Goal: Information Seeking & Learning: Learn about a topic

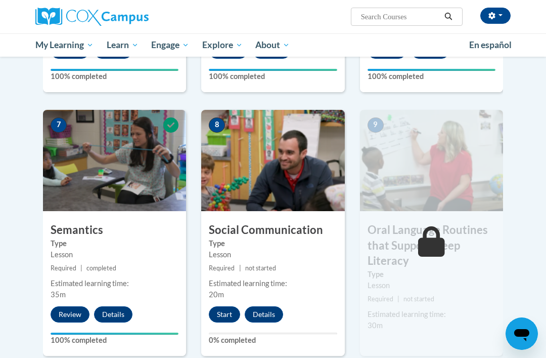
scroll to position [751, 0]
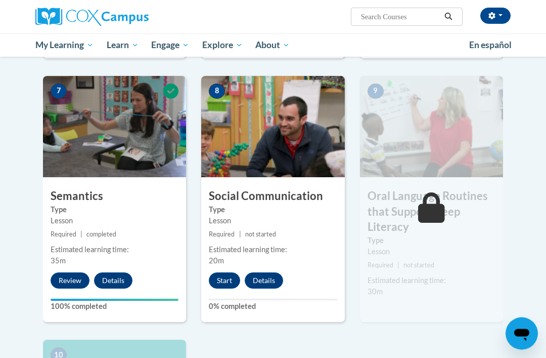
click at [235, 273] on button "Start" at bounding box center [224, 281] width 31 height 16
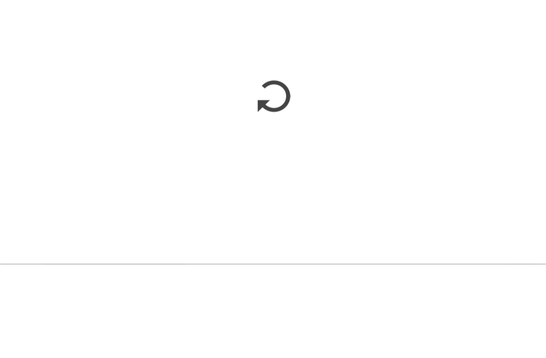
scroll to position [880, 0]
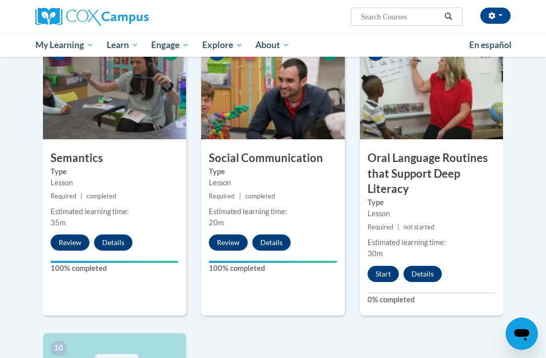
scroll to position [822, 0]
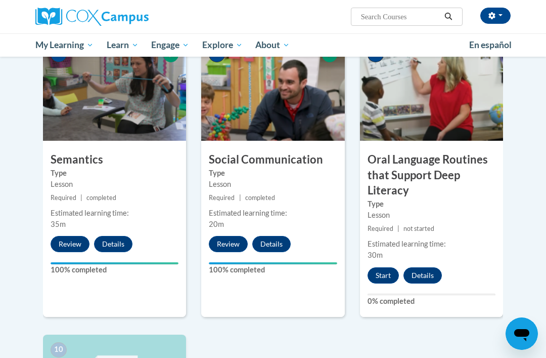
click at [383, 267] on button "Start" at bounding box center [383, 275] width 31 height 16
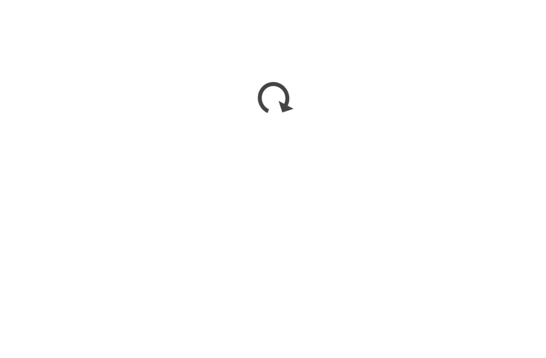
scroll to position [1299, 0]
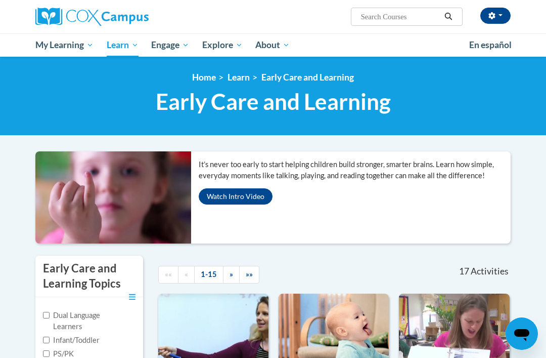
click at [0, 0] on span "My Course Progress" at bounding box center [0, 0] width 0 height 0
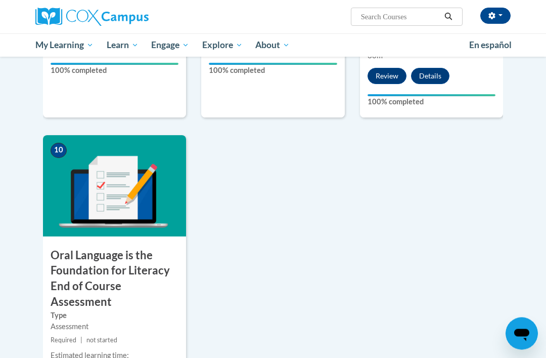
scroll to position [1022, 0]
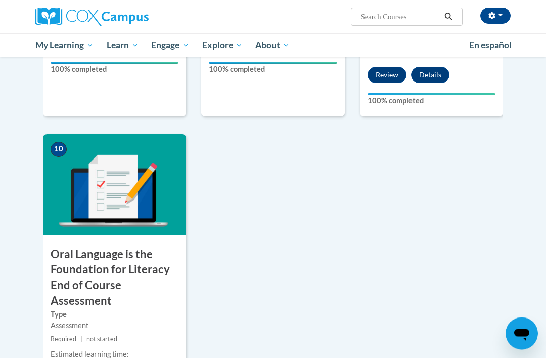
click at [69, 357] on div "10 Oral Language is the Foundation for Literacy End of Course Assessment Type A…" at bounding box center [114, 281] width 143 height 293
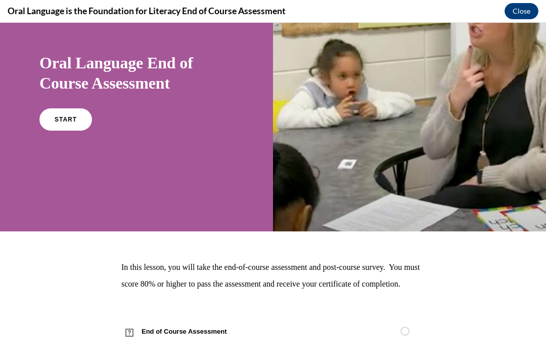
scroll to position [69, 0]
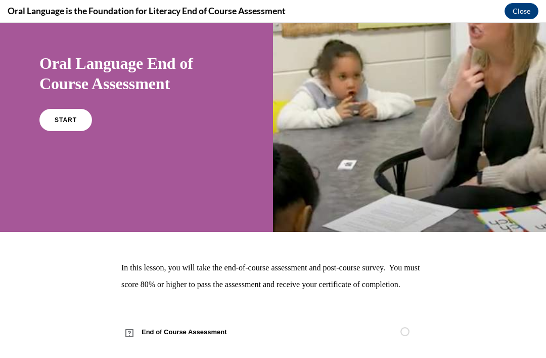
click at [72, 119] on span "START" at bounding box center [66, 119] width 22 height 7
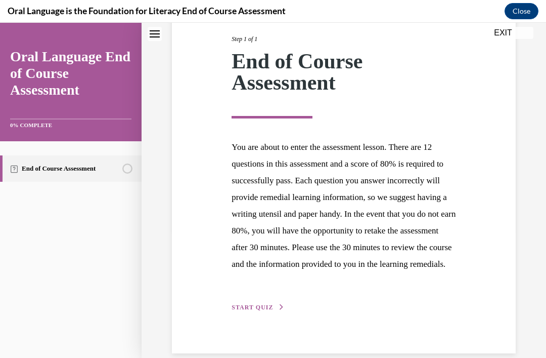
scroll to position [129, 0]
click at [265, 311] on span "START QUIZ" at bounding box center [252, 307] width 41 height 7
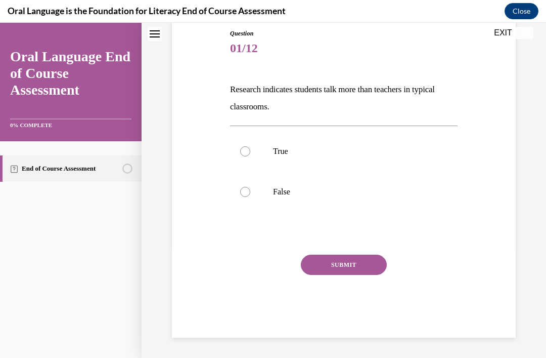
scroll to position [67, 0]
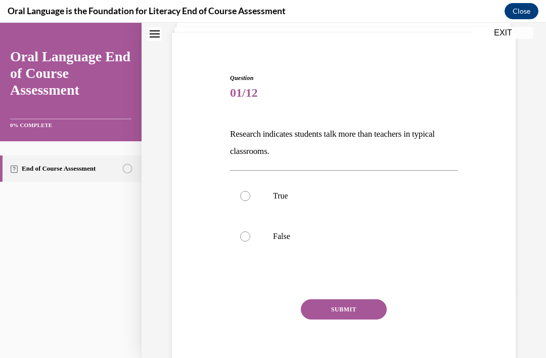
click at [284, 196] on p "True" at bounding box center [352, 196] width 159 height 10
click at [250, 196] on input "True" at bounding box center [245, 196] width 10 height 10
radio input "true"
click at [368, 312] on button "SUBMIT" at bounding box center [344, 309] width 86 height 20
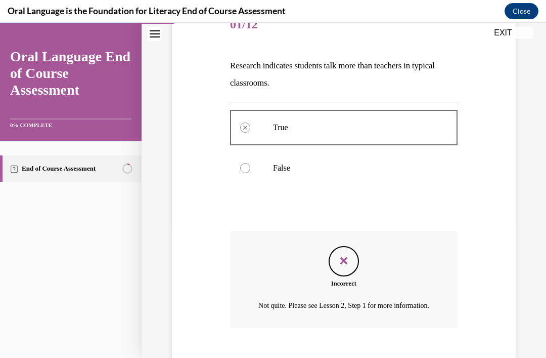
scroll to position [160, 0]
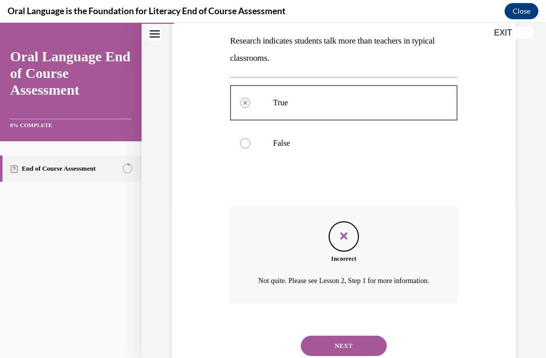
click at [367, 338] on button "NEXT" at bounding box center [344, 345] width 86 height 20
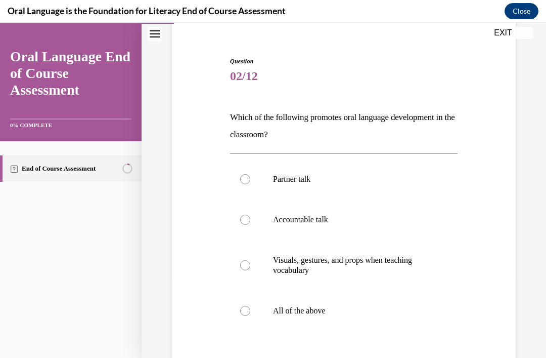
scroll to position [84, 0]
click at [250, 313] on label "All of the above" at bounding box center [344, 310] width 228 height 40
click at [250, 313] on input "All of the above" at bounding box center [245, 311] width 10 height 10
radio input "true"
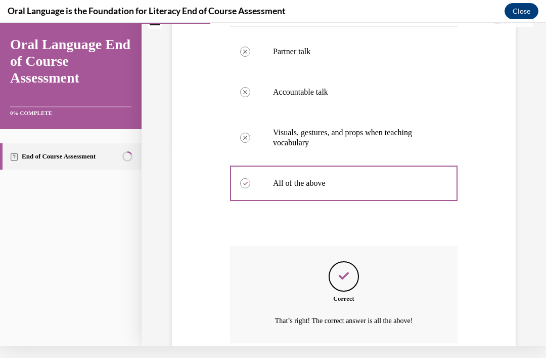
scroll to position [240, 0]
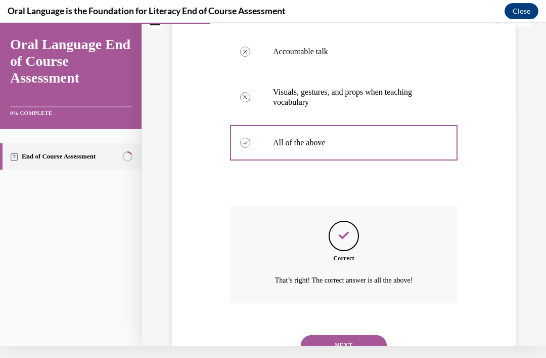
click at [362, 335] on button "NEXT" at bounding box center [344, 345] width 86 height 20
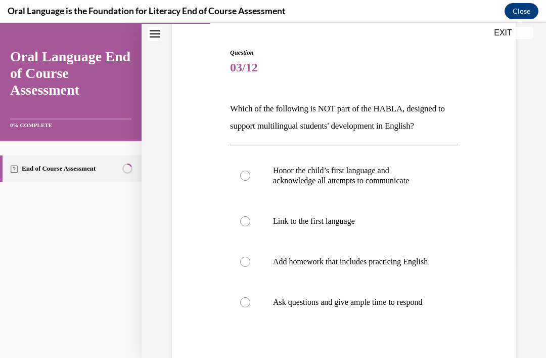
scroll to position [95, 0]
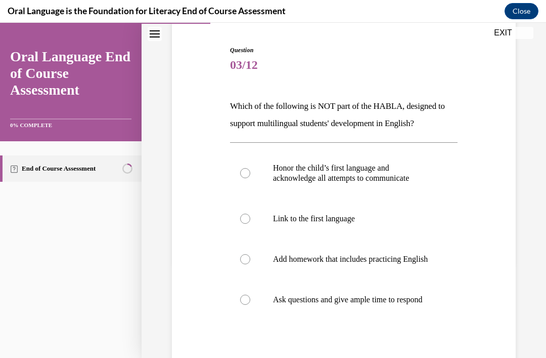
click at [362, 264] on p "Add homework that includes practicing English" at bounding box center [352, 259] width 159 height 10
click at [250, 264] on input "Add homework that includes practicing English" at bounding box center [245, 259] width 10 height 10
radio input "true"
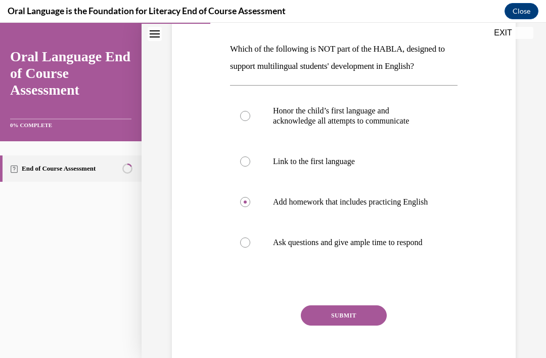
scroll to position [152, 0]
click at [355, 156] on label "Link to the first language" at bounding box center [344, 161] width 228 height 40
click at [250, 156] on input "Link to the first language" at bounding box center [245, 161] width 10 height 10
radio input "true"
click at [379, 325] on button "SUBMIT" at bounding box center [344, 315] width 86 height 20
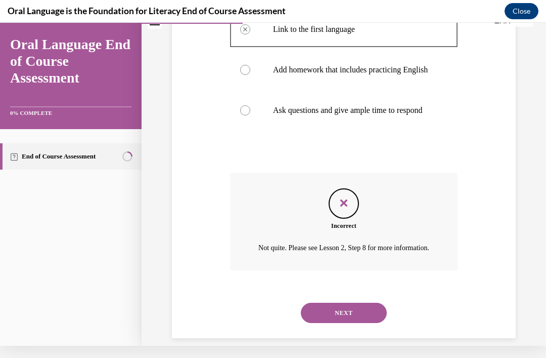
scroll to position [272, 0]
click at [374, 323] on button "NEXT" at bounding box center [344, 313] width 86 height 20
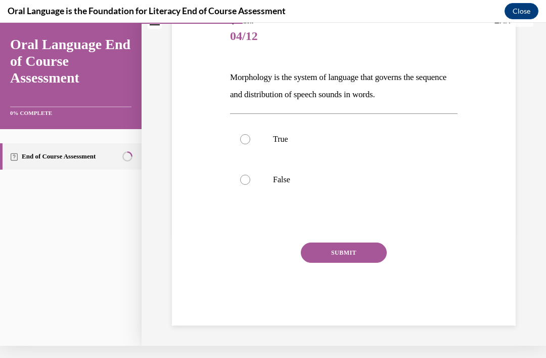
scroll to position [67, 0]
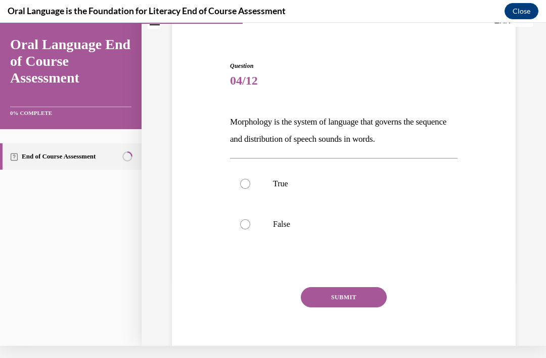
click at [276, 186] on p "True" at bounding box center [352, 184] width 159 height 10
click at [250, 186] on input "True" at bounding box center [245, 184] width 10 height 10
radio input "true"
click at [371, 298] on button "SUBMIT" at bounding box center [344, 297] width 86 height 20
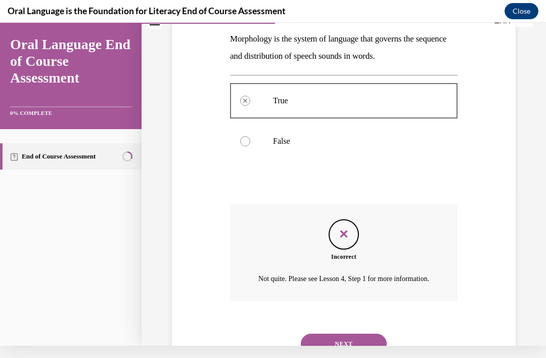
scroll to position [160, 0]
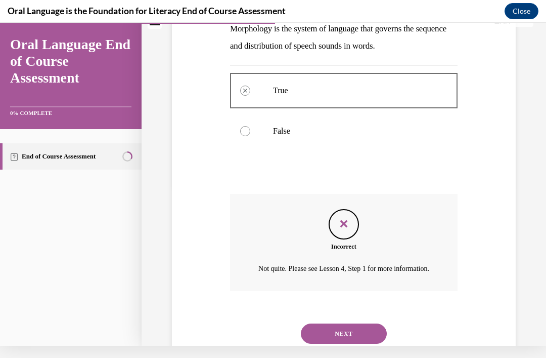
click at [368, 335] on button "NEXT" at bounding box center [344, 333] width 86 height 20
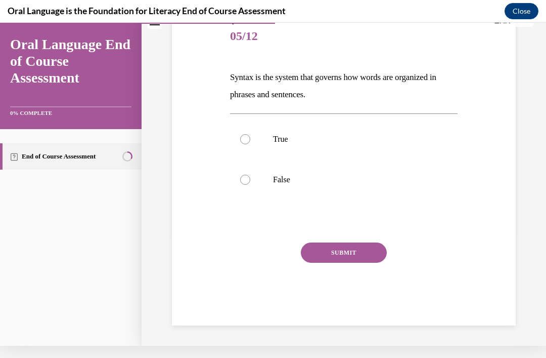
scroll to position [67, 0]
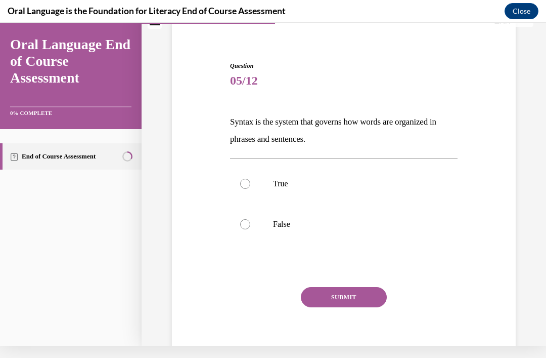
click at [281, 183] on p "True" at bounding box center [352, 184] width 159 height 10
click at [250, 183] on input "True" at bounding box center [245, 184] width 10 height 10
radio input "true"
click at [373, 298] on button "SUBMIT" at bounding box center [344, 297] width 86 height 20
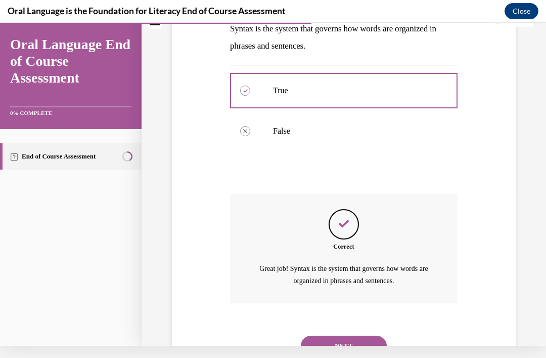
click at [370, 335] on button "NEXT" at bounding box center [344, 345] width 86 height 20
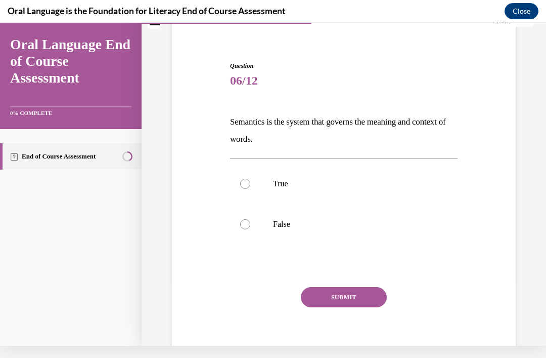
click at [274, 188] on p "True" at bounding box center [352, 184] width 159 height 10
click at [250, 188] on input "True" at bounding box center [245, 184] width 10 height 10
radio input "true"
click at [361, 292] on button "SUBMIT" at bounding box center [344, 297] width 86 height 20
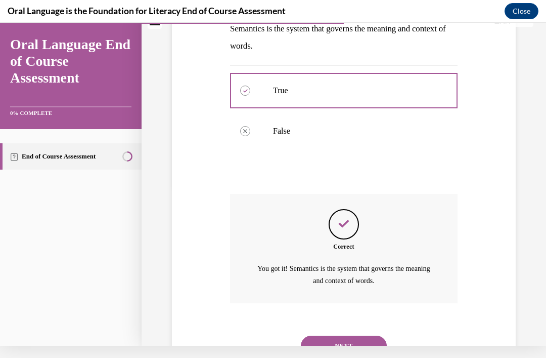
click at [372, 335] on button "NEXT" at bounding box center [344, 345] width 86 height 20
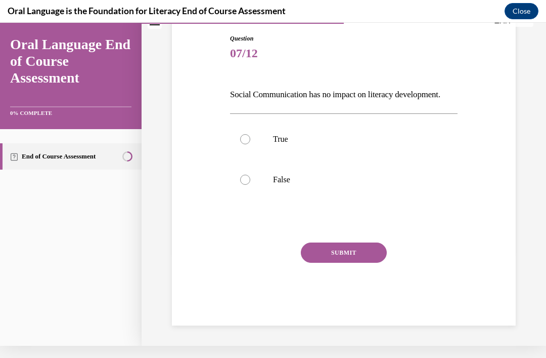
scroll to position [50, 0]
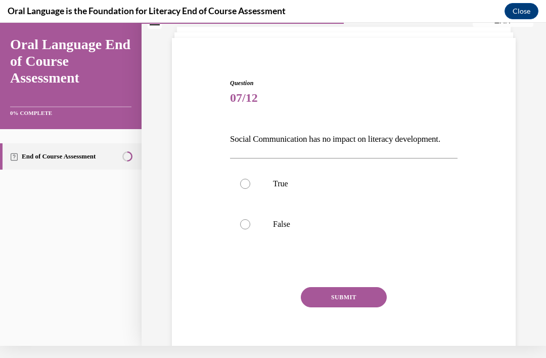
click at [266, 219] on label "False" at bounding box center [344, 224] width 228 height 40
click at [250, 219] on input "False" at bounding box center [245, 224] width 10 height 10
radio input "true"
click at [358, 297] on button "SUBMIT" at bounding box center [344, 297] width 86 height 20
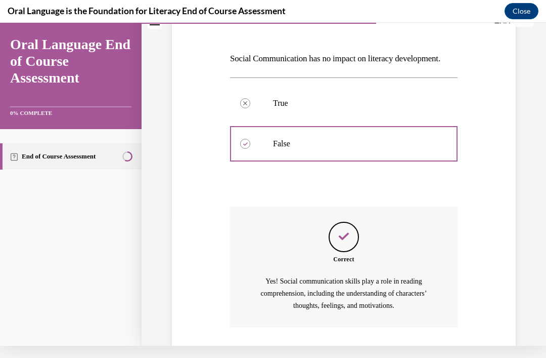
scroll to position [155, 0]
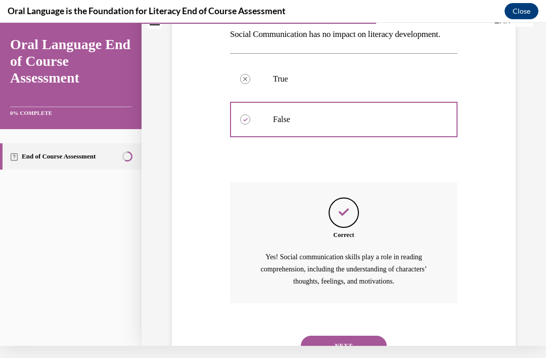
click at [376, 339] on button "NEXT" at bounding box center [344, 345] width 86 height 20
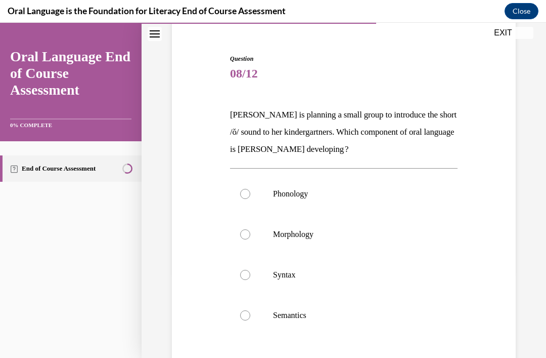
scroll to position [84, 0]
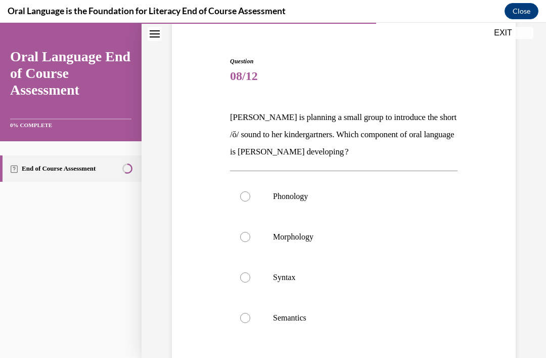
click at [312, 195] on p "Phonology" at bounding box center [352, 196] width 159 height 10
click at [250, 195] on input "Phonology" at bounding box center [245, 196] width 10 height 10
radio input "true"
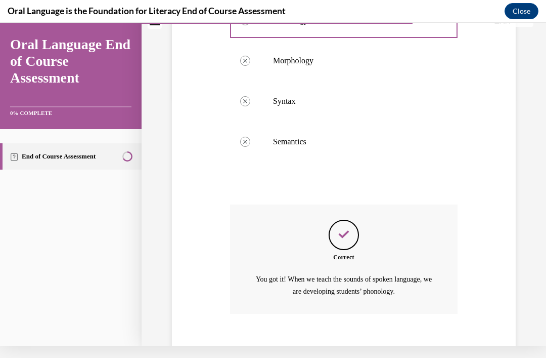
scroll to position [259, 0]
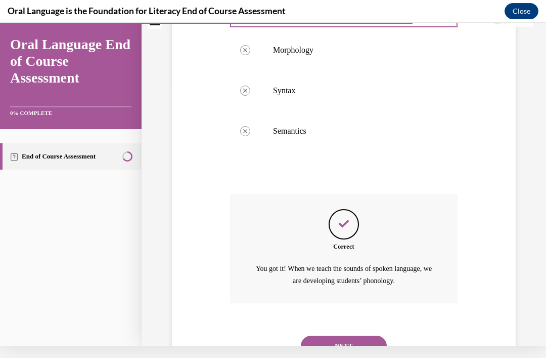
click at [365, 339] on button "NEXT" at bounding box center [344, 345] width 86 height 20
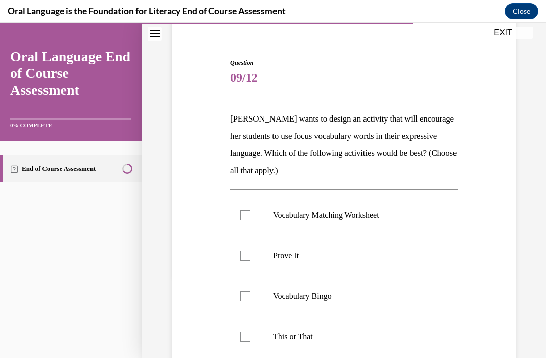
scroll to position [82, 0]
click at [245, 339] on div at bounding box center [245, 337] width 10 height 10
click at [245, 339] on input "This or That" at bounding box center [245, 337] width 10 height 10
checkbox input "true"
click at [250, 299] on label "Vocabulary Bingo" at bounding box center [344, 296] width 228 height 40
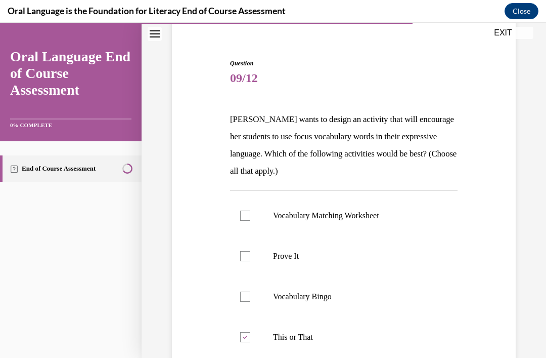
click at [250, 299] on input "Vocabulary Bingo" at bounding box center [245, 296] width 10 height 10
checkbox input "true"
click at [247, 216] on div at bounding box center [245, 215] width 10 height 10
click at [247, 216] on input "Vocabulary Matching Worksheet" at bounding box center [245, 215] width 10 height 10
checkbox input "true"
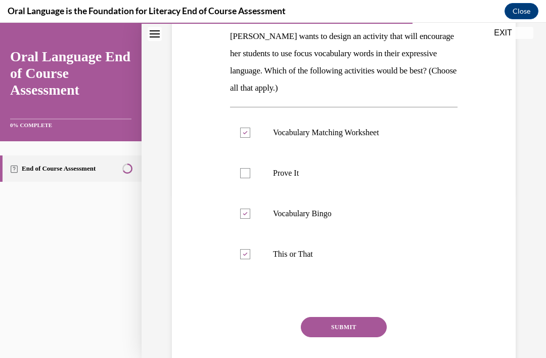
click at [370, 324] on button "SUBMIT" at bounding box center [344, 327] width 86 height 20
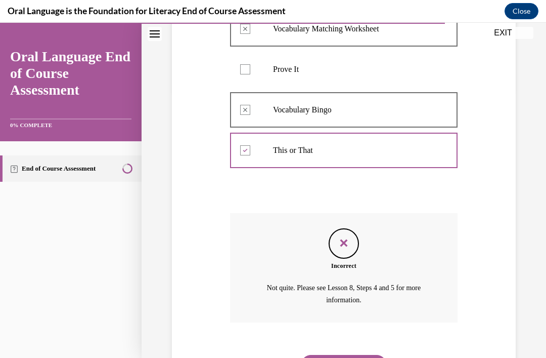
scroll to position [276, 0]
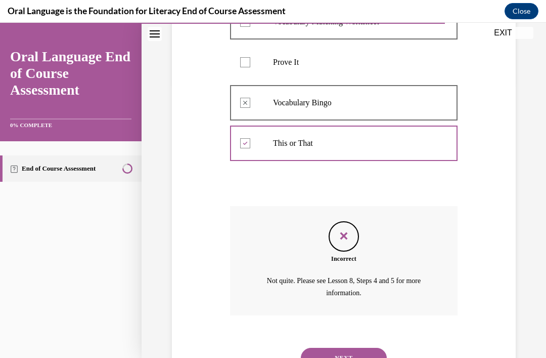
click at [371, 348] on button "NEXT" at bounding box center [344, 358] width 86 height 20
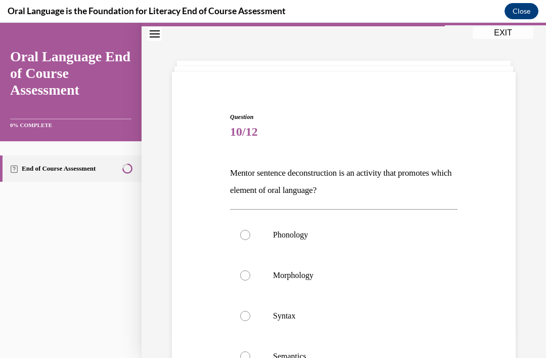
scroll to position [35, 0]
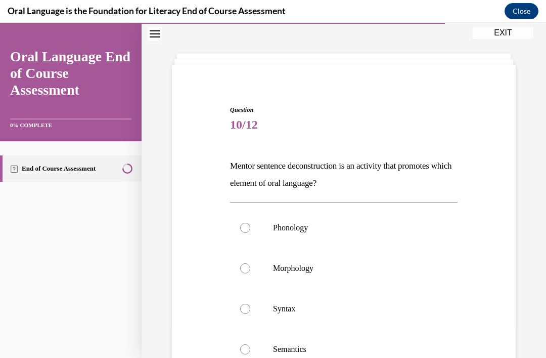
click at [317, 225] on p "Phonology" at bounding box center [352, 228] width 159 height 10
click at [250, 225] on input "Phonology" at bounding box center [245, 228] width 10 height 10
radio input "true"
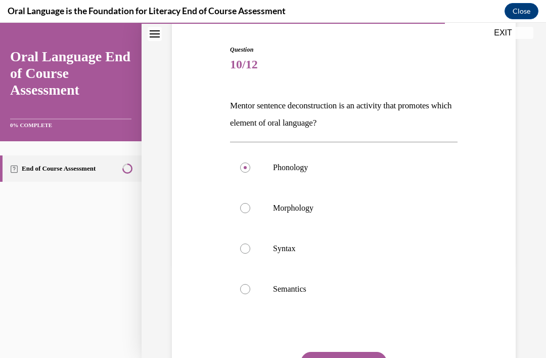
click at [363, 353] on button "SUBMIT" at bounding box center [344, 362] width 86 height 20
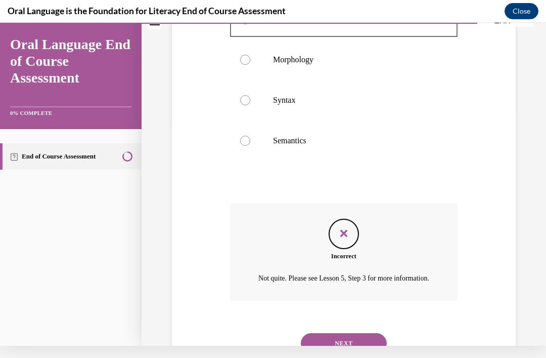
scroll to position [241, 0]
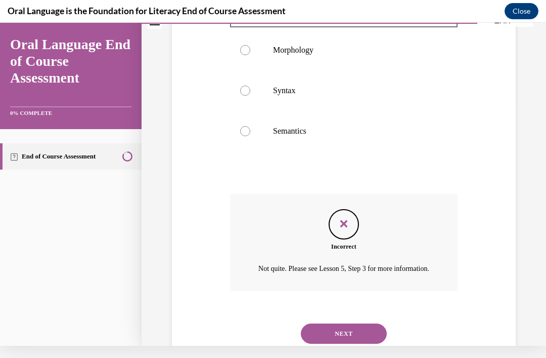
click at [374, 333] on button "NEXT" at bounding box center [344, 333] width 86 height 20
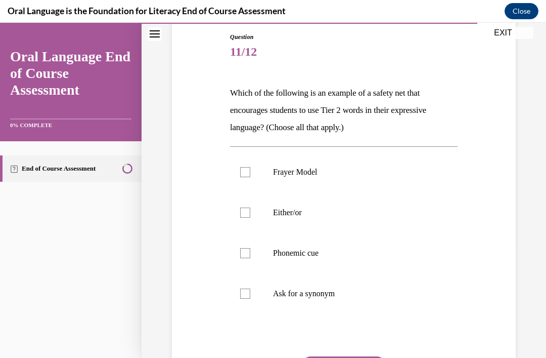
scroll to position [111, 0]
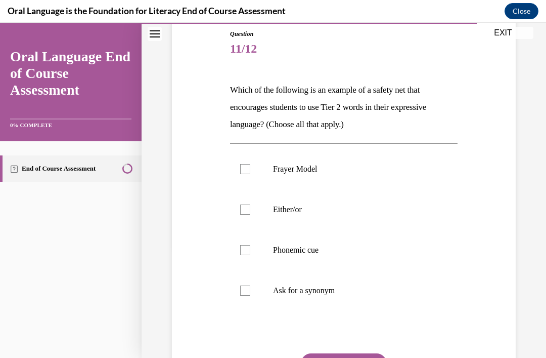
click at [250, 254] on label "Phonemic cue" at bounding box center [344, 250] width 228 height 40
click at [250, 254] on input "Phonemic cue" at bounding box center [245, 250] width 10 height 10
checkbox input "true"
click at [251, 165] on label "Frayer Model" at bounding box center [344, 169] width 228 height 40
click at [250, 165] on input "Frayer Model" at bounding box center [245, 169] width 10 height 10
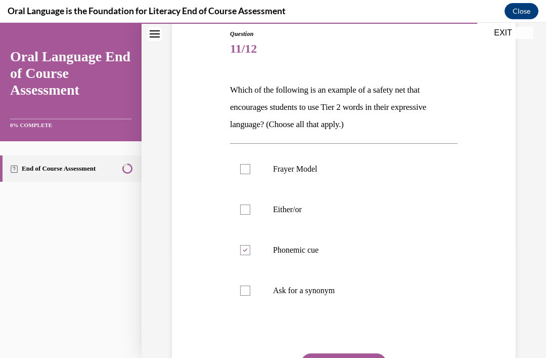
checkbox input "true"
click at [370, 357] on button "SUBMIT" at bounding box center [344, 363] width 86 height 20
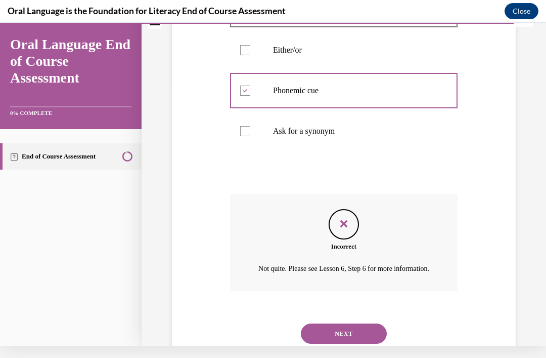
scroll to position [259, 0]
click at [370, 338] on button "NEXT" at bounding box center [344, 333] width 86 height 20
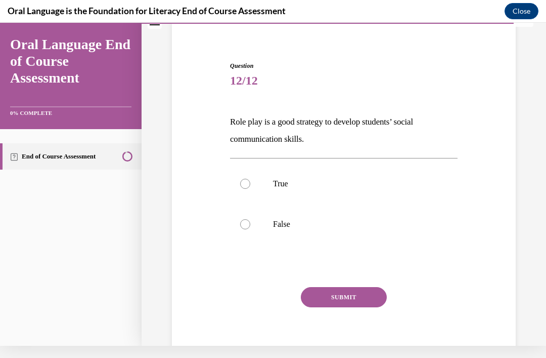
click at [282, 187] on p "True" at bounding box center [352, 184] width 159 height 10
click at [250, 187] on input "True" at bounding box center [245, 184] width 10 height 10
radio input "true"
click at [364, 303] on button "SUBMIT" at bounding box center [344, 297] width 86 height 20
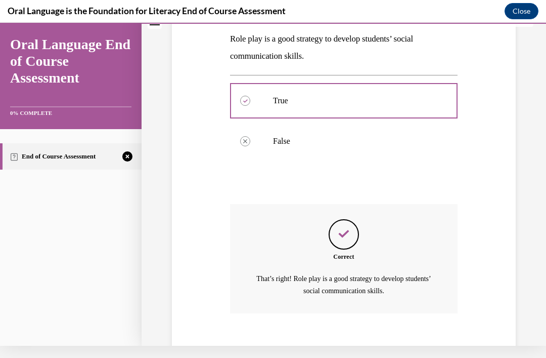
scroll to position [160, 0]
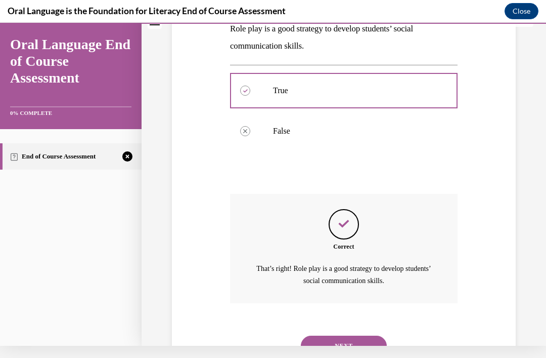
click at [358, 335] on button "NEXT" at bounding box center [344, 345] width 86 height 20
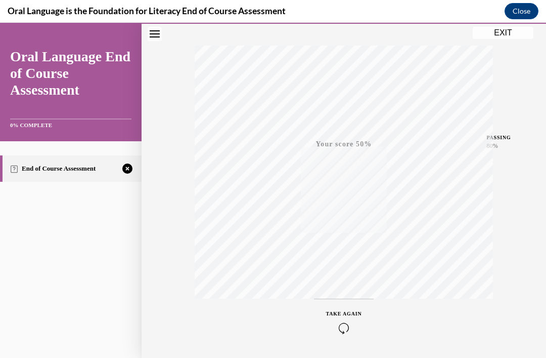
scroll to position [151, 0]
click at [345, 329] on icon "button" at bounding box center [344, 328] width 36 height 11
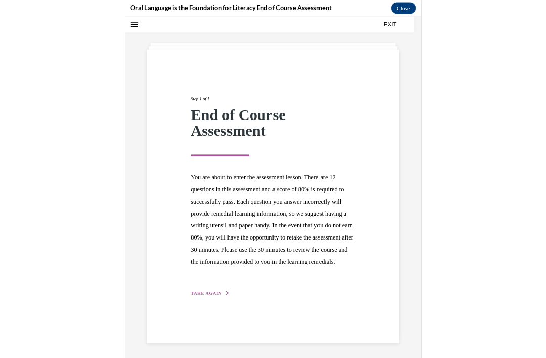
scroll to position [32, 0]
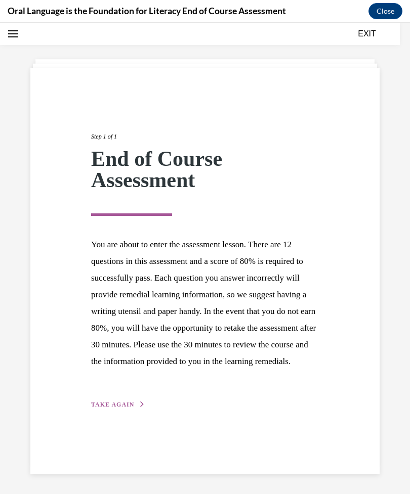
click at [8, 307] on div "Step 1 of 1 End of Course Assessment You are about to enter the assessment less…" at bounding box center [205, 259] width 410 height 472
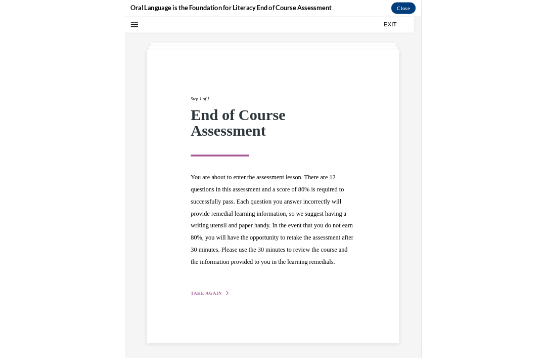
scroll to position [1022, 0]
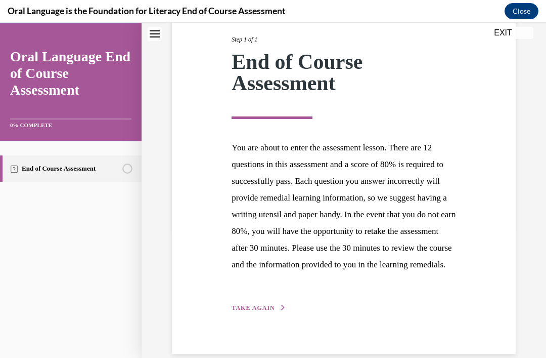
click at [262, 311] on span "TAKE AGAIN" at bounding box center [253, 307] width 43 height 7
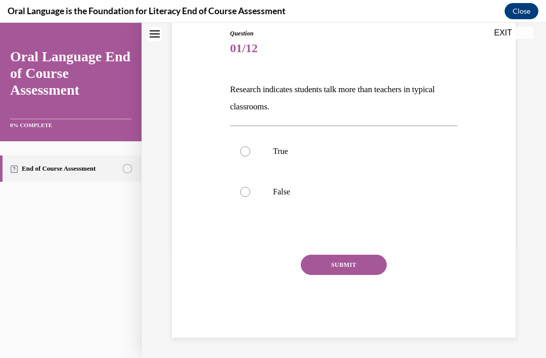
scroll to position [67, 0]
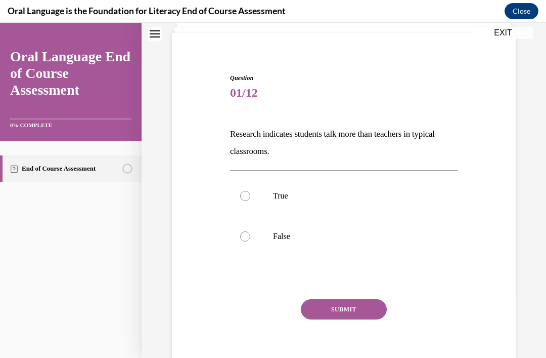
click at [287, 231] on label "False" at bounding box center [344, 236] width 228 height 40
click at [250, 231] on input "False" at bounding box center [245, 236] width 10 height 10
radio input "true"
click at [336, 310] on button "SUBMIT" at bounding box center [344, 309] width 86 height 20
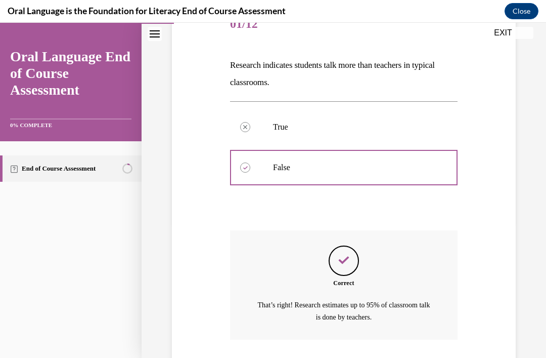
scroll to position [160, 0]
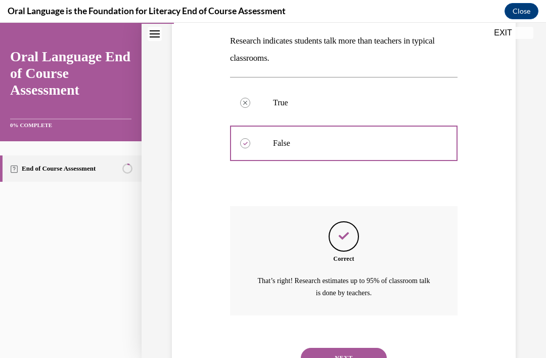
click at [336, 353] on button "NEXT" at bounding box center [344, 358] width 86 height 20
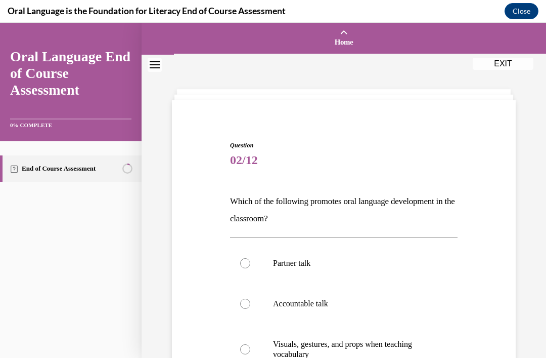
scroll to position [75, 0]
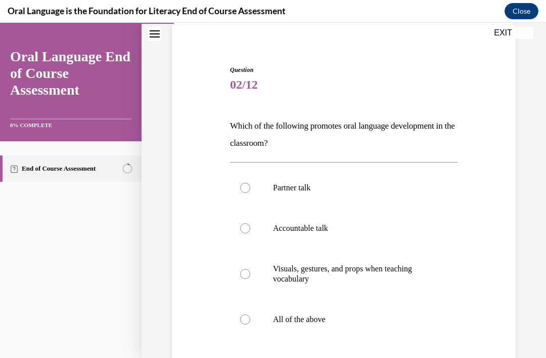
click at [313, 327] on label "All of the above" at bounding box center [344, 319] width 228 height 40
click at [250, 324] on input "All of the above" at bounding box center [245, 319] width 10 height 10
radio input "true"
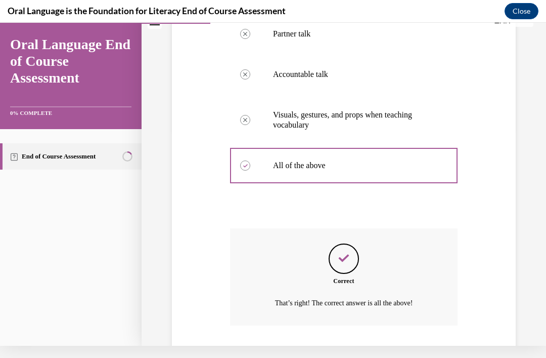
scroll to position [240, 0]
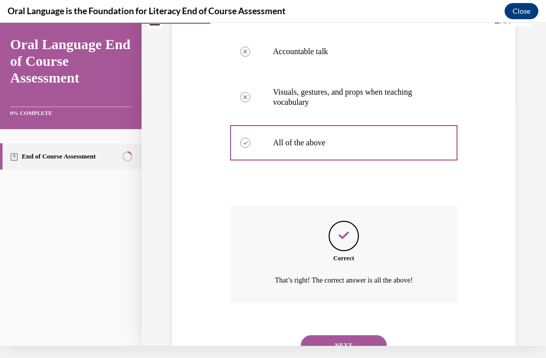
click at [350, 337] on button "NEXT" at bounding box center [344, 345] width 86 height 20
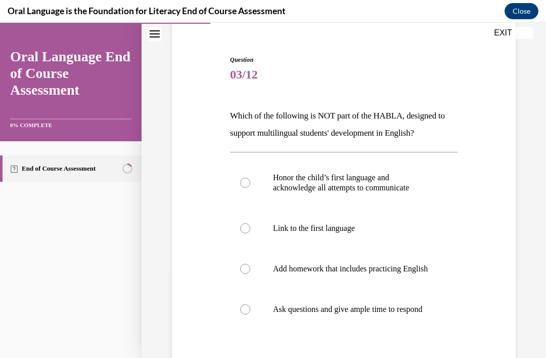
scroll to position [88, 0]
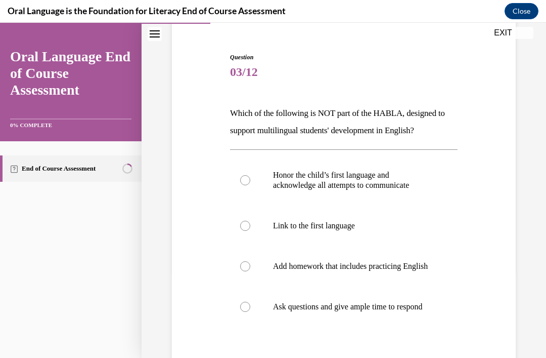
click at [381, 271] on p "Add homework that includes practicing English" at bounding box center [352, 266] width 159 height 10
click at [250, 271] on input "Add homework that includes practicing English" at bounding box center [245, 266] width 10 height 10
radio input "true"
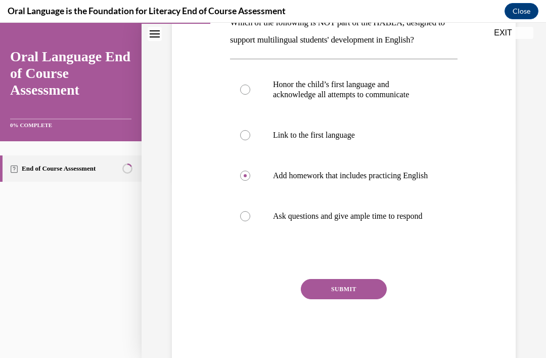
click at [360, 299] on button "SUBMIT" at bounding box center [344, 289] width 86 height 20
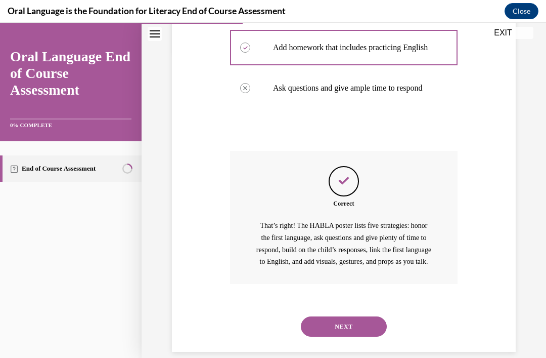
click at [341, 336] on button "NEXT" at bounding box center [344, 326] width 86 height 20
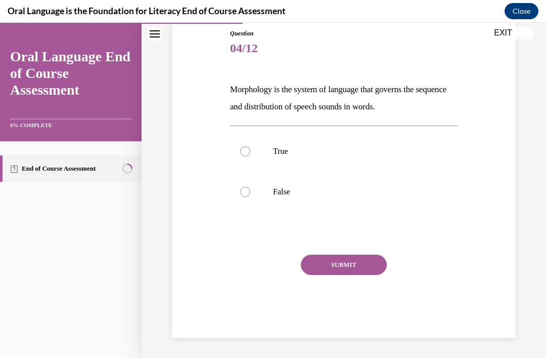
scroll to position [67, 0]
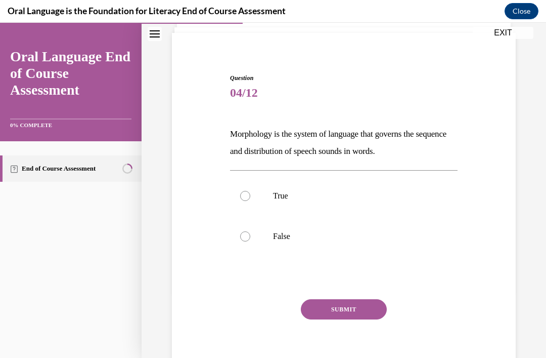
click at [289, 242] on label "False" at bounding box center [344, 236] width 228 height 40
click at [250, 241] on input "False" at bounding box center [245, 236] width 10 height 10
radio input "true"
click at [362, 300] on button "SUBMIT" at bounding box center [344, 309] width 86 height 20
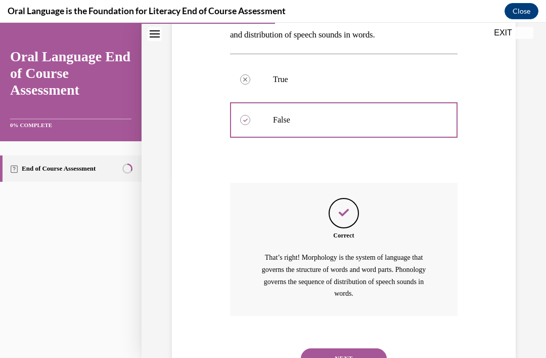
click at [358, 354] on button "NEXT" at bounding box center [344, 358] width 86 height 20
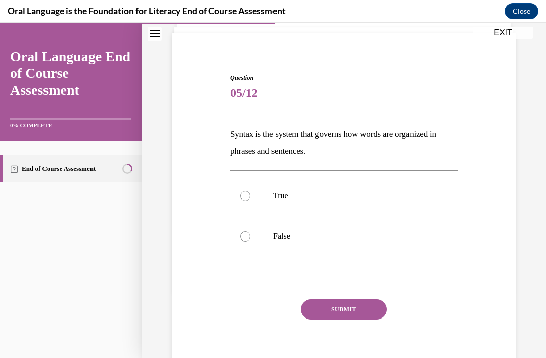
click at [283, 201] on label "True" at bounding box center [344, 196] width 228 height 40
click at [250, 201] on input "True" at bounding box center [245, 196] width 10 height 10
radio input "true"
click at [348, 312] on button "SUBMIT" at bounding box center [344, 309] width 86 height 20
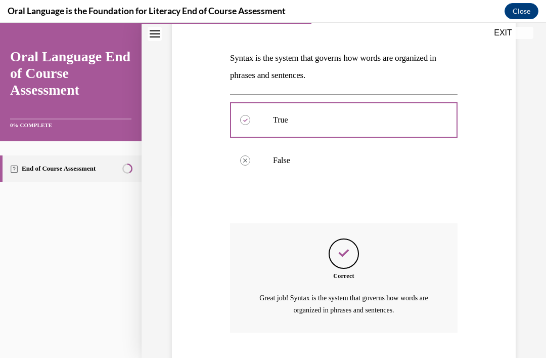
scroll to position [160, 0]
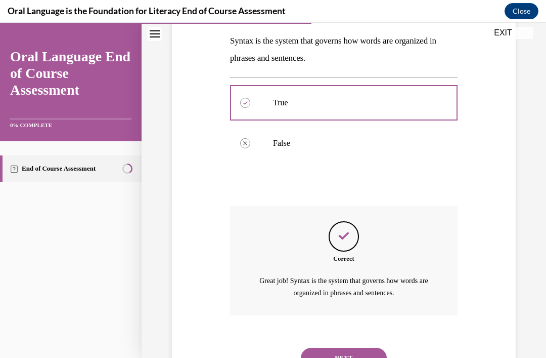
click at [344, 348] on button "NEXT" at bounding box center [344, 358] width 86 height 20
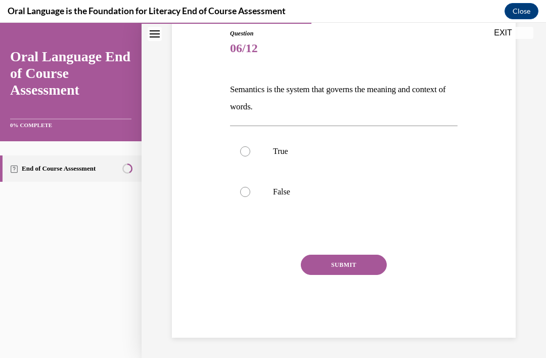
scroll to position [67, 0]
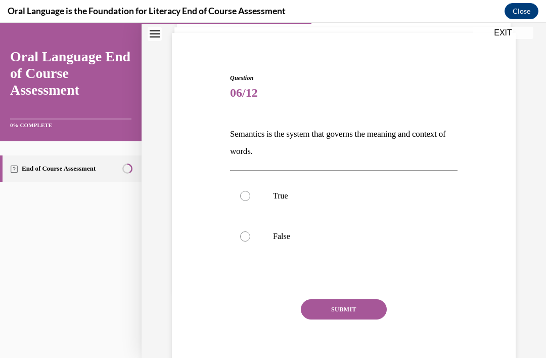
click at [280, 193] on p "True" at bounding box center [352, 196] width 159 height 10
click at [250, 193] on input "True" at bounding box center [245, 196] width 10 height 10
radio input "true"
click at [359, 308] on button "SUBMIT" at bounding box center [344, 309] width 86 height 20
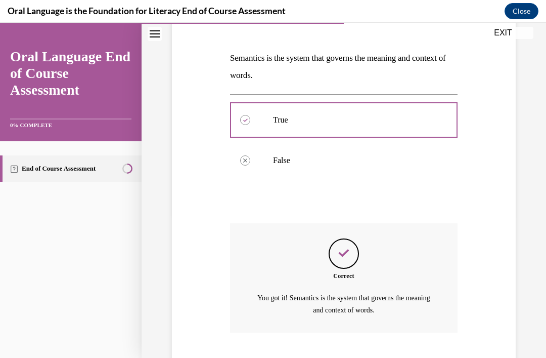
scroll to position [160, 0]
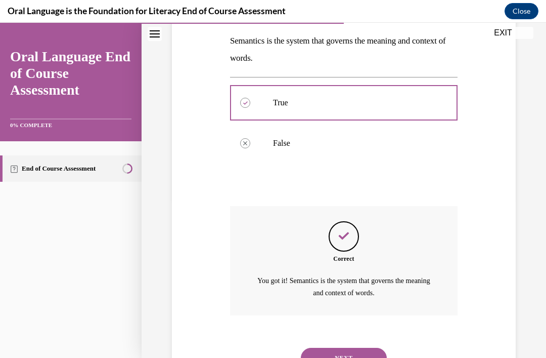
click at [350, 348] on button "NEXT" at bounding box center [344, 358] width 86 height 20
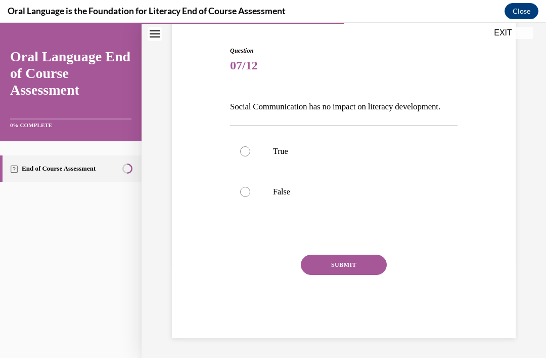
scroll to position [50, 0]
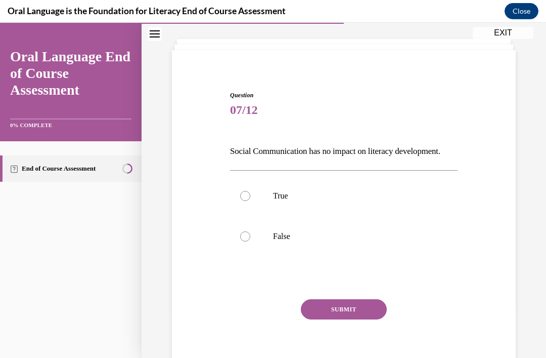
click at [282, 246] on label "False" at bounding box center [344, 236] width 228 height 40
click at [250, 241] on input "False" at bounding box center [245, 236] width 10 height 10
radio input "true"
click at [343, 300] on button "SUBMIT" at bounding box center [344, 309] width 86 height 20
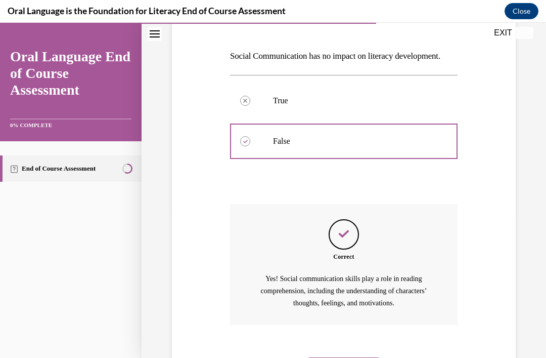
scroll to position [155, 0]
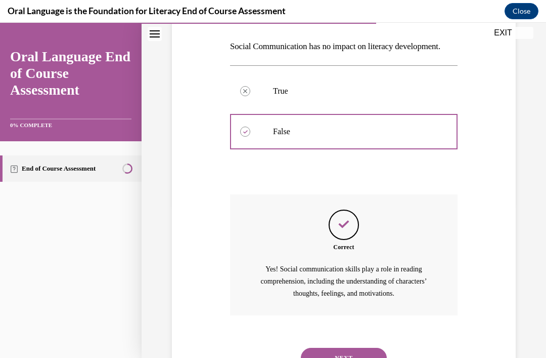
click at [344, 348] on button "NEXT" at bounding box center [344, 358] width 86 height 20
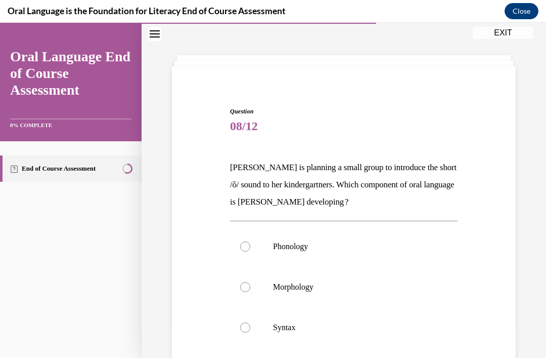
scroll to position [38, 0]
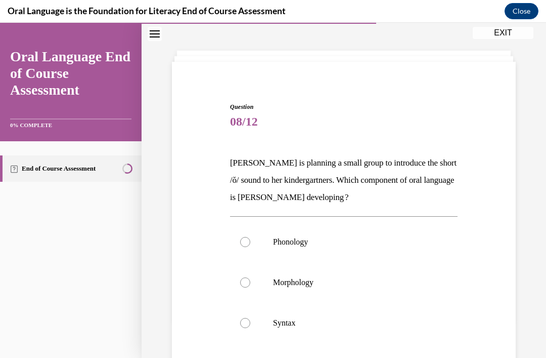
click at [311, 247] on label "Phonology" at bounding box center [344, 242] width 228 height 40
click at [250, 247] on input "Phonology" at bounding box center [245, 242] width 10 height 10
radio input "true"
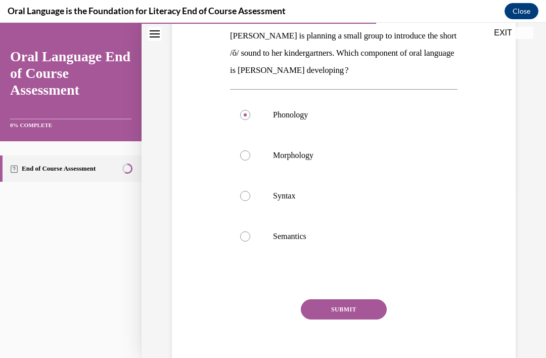
click at [352, 312] on button "SUBMIT" at bounding box center [344, 309] width 86 height 20
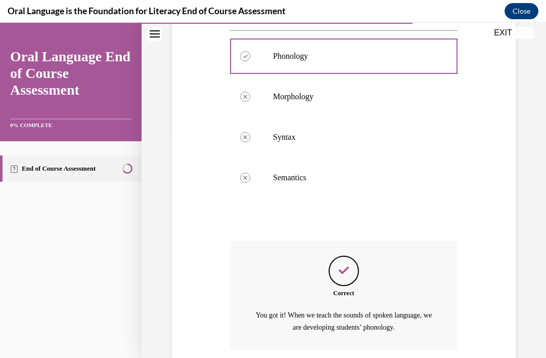
scroll to position [259, 0]
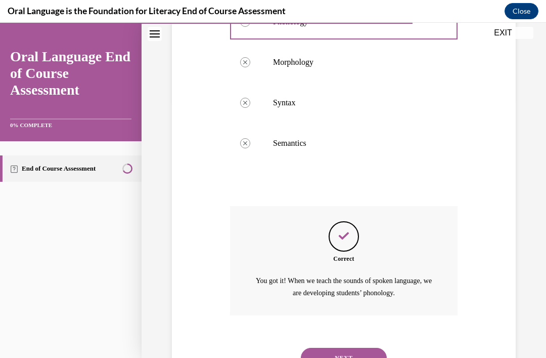
click at [352, 348] on button "NEXT" at bounding box center [344, 358] width 86 height 20
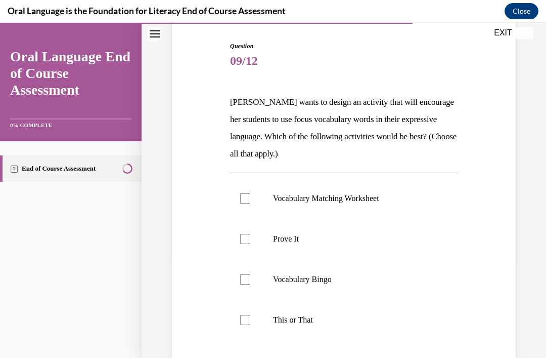
scroll to position [98, 0]
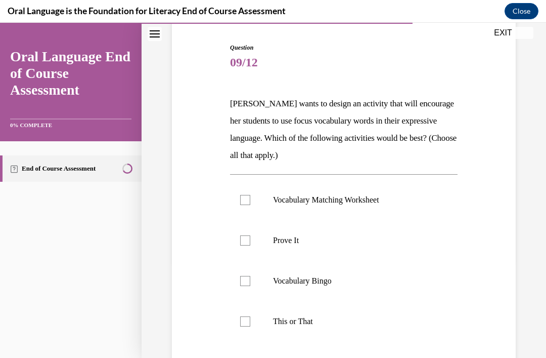
click at [292, 244] on p "Prove It" at bounding box center [352, 240] width 159 height 10
click at [250, 244] on input "Prove It" at bounding box center [245, 240] width 10 height 10
checkbox input "true"
click at [306, 322] on p "This or That" at bounding box center [352, 321] width 159 height 10
click at [250, 322] on input "This or That" at bounding box center [245, 321] width 10 height 10
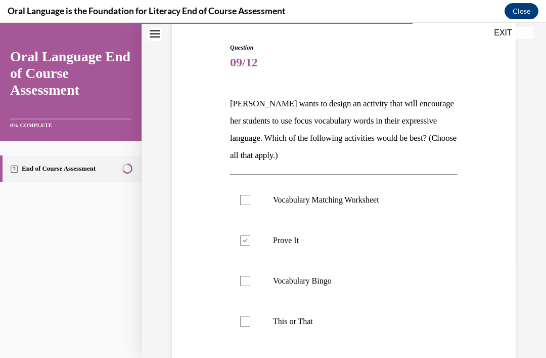
checkbox input "true"
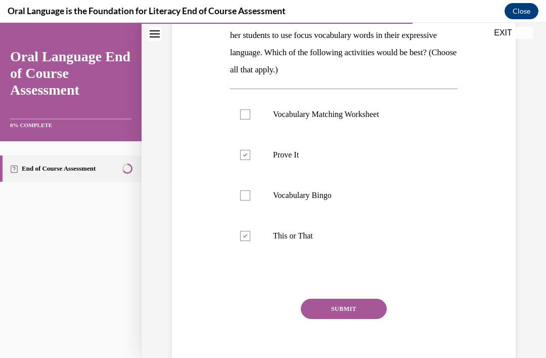
scroll to position [183, 0]
click at [356, 312] on button "SUBMIT" at bounding box center [344, 309] width 86 height 20
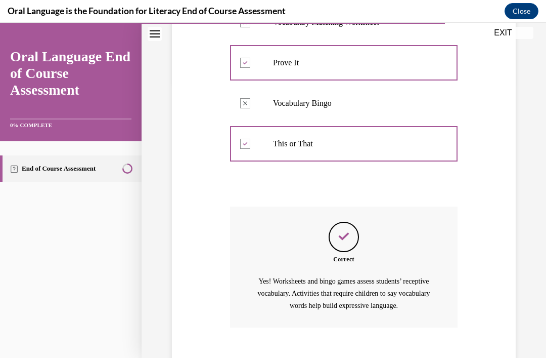
scroll to position [287, 0]
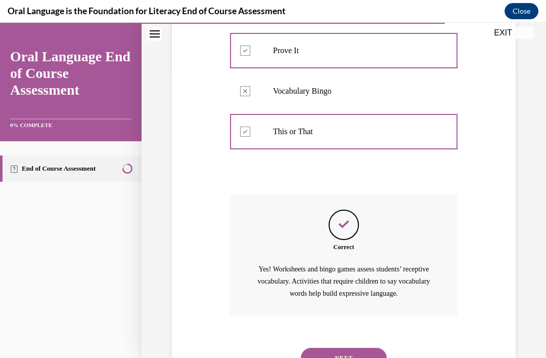
click at [344, 354] on button "NEXT" at bounding box center [344, 358] width 86 height 20
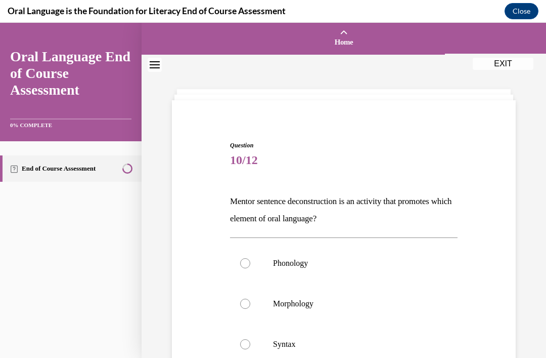
scroll to position [58, 0]
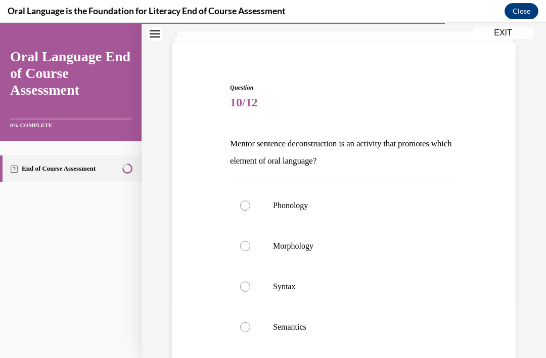
click at [300, 289] on p "Syntax" at bounding box center [352, 286] width 159 height 10
click at [250, 289] on input "Syntax" at bounding box center [245, 286] width 10 height 10
radio input "true"
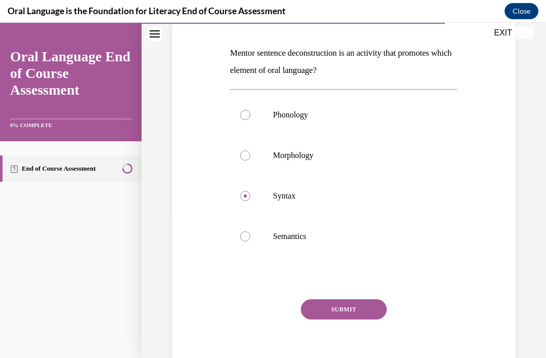
click at [352, 317] on button "SUBMIT" at bounding box center [344, 309] width 86 height 20
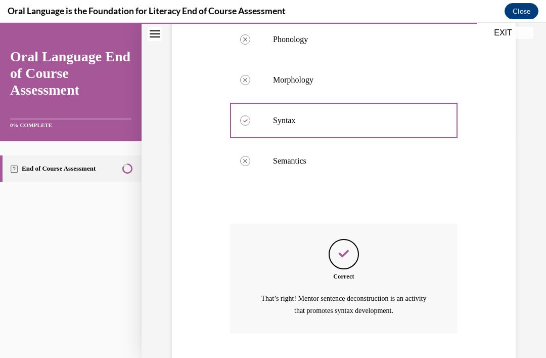
scroll to position [241, 0]
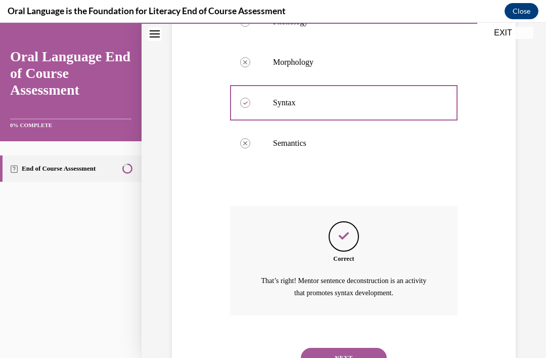
click at [341, 352] on button "NEXT" at bounding box center [344, 358] width 86 height 20
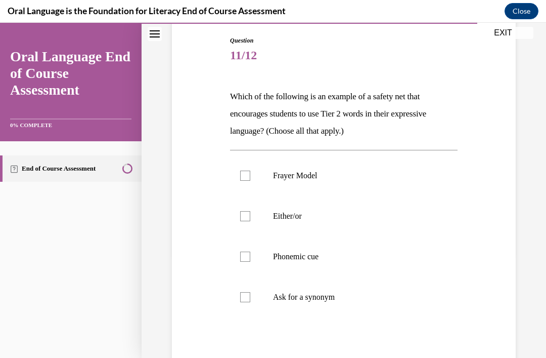
scroll to position [104, 0]
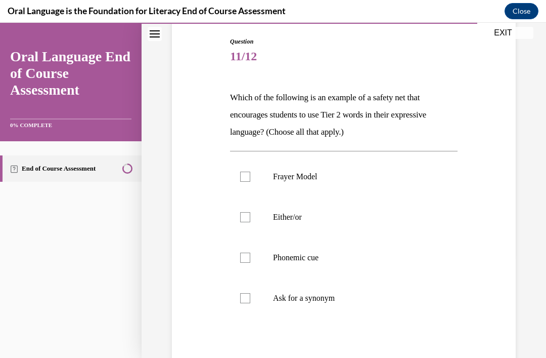
click at [243, 227] on label "Either/or" at bounding box center [344, 217] width 228 height 40
click at [243, 222] on input "Either/or" at bounding box center [245, 217] width 10 height 10
checkbox input "true"
click at [251, 260] on label "Phonemic cue" at bounding box center [344, 257] width 228 height 40
click at [250, 260] on input "Phonemic cue" at bounding box center [245, 257] width 10 height 10
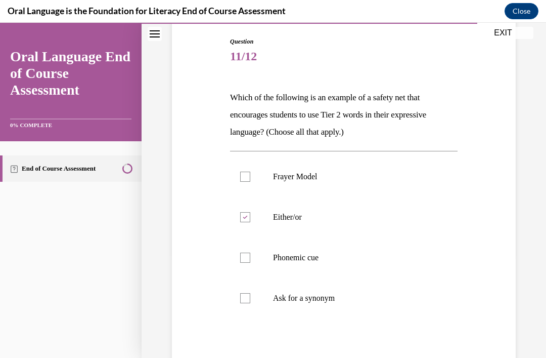
checkbox input "true"
click at [252, 293] on label "Ask for a synonym" at bounding box center [344, 298] width 228 height 40
click at [250, 293] on input "Ask for a synonym" at bounding box center [245, 298] width 10 height 10
checkbox input "true"
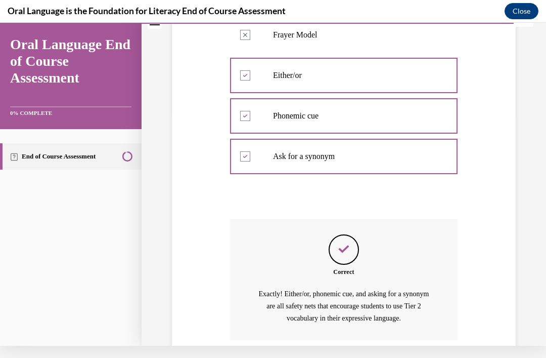
scroll to position [270, 0]
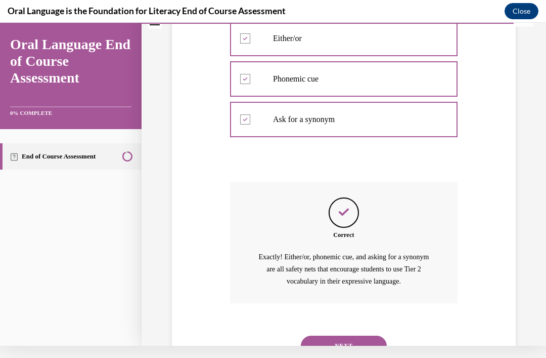
click at [354, 340] on button "NEXT" at bounding box center [344, 345] width 86 height 20
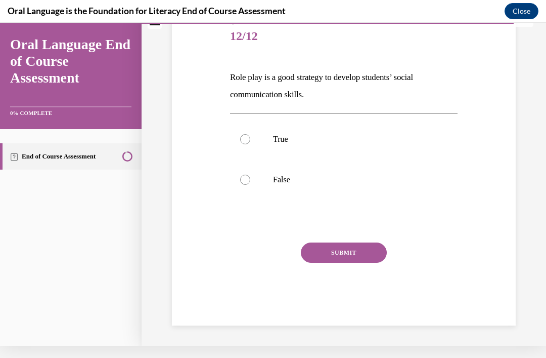
scroll to position [67, 0]
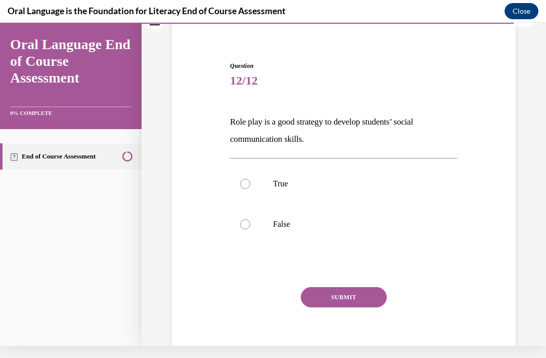
click at [297, 188] on p "True" at bounding box center [352, 184] width 159 height 10
click at [250, 188] on input "True" at bounding box center [245, 184] width 10 height 10
radio input "true"
click at [351, 302] on button "SUBMIT" at bounding box center [344, 297] width 86 height 20
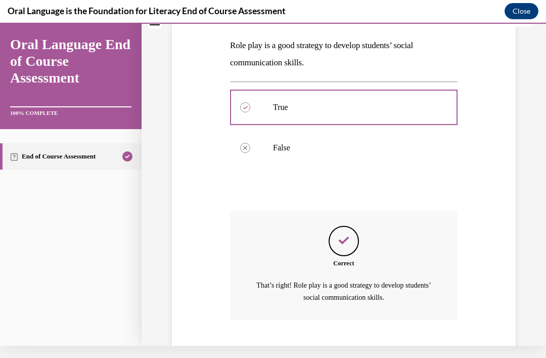
scroll to position [160, 0]
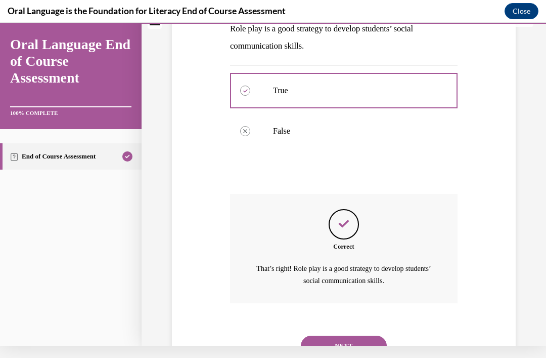
click at [362, 336] on button "NEXT" at bounding box center [344, 345] width 86 height 20
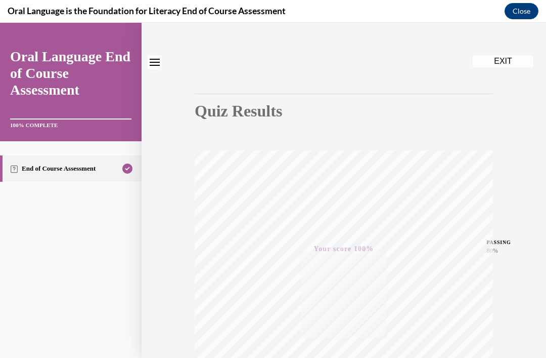
scroll to position [3, 0]
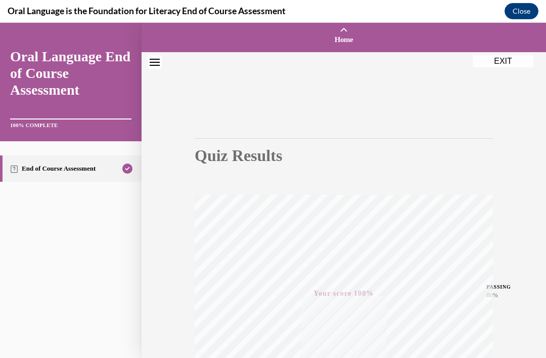
click at [513, 60] on button "EXIT" at bounding box center [503, 61] width 61 height 12
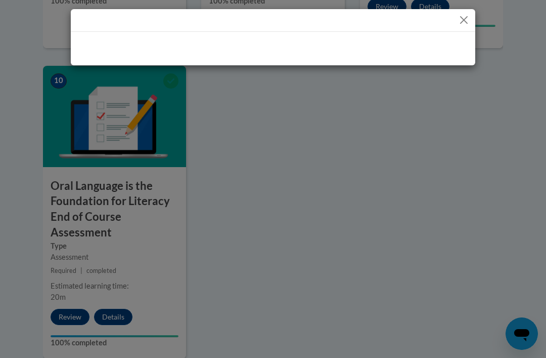
scroll to position [1082, 0]
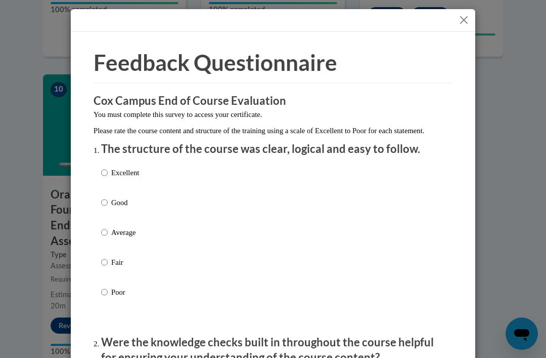
click at [129, 174] on p "Excellent" at bounding box center [125, 172] width 28 height 11
click at [108, 174] on input "Excellent" at bounding box center [104, 172] width 7 height 11
radio input "true"
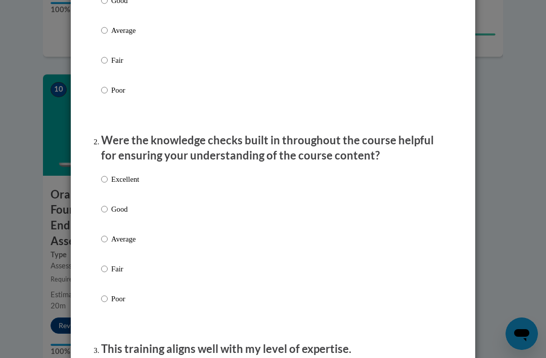
scroll to position [203, 0]
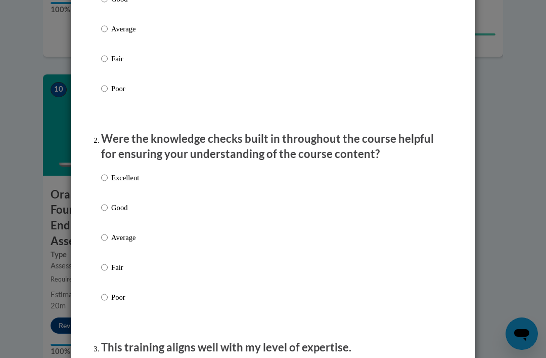
click at [130, 179] on p "Excellent" at bounding box center [125, 177] width 28 height 11
click at [108, 179] on input "Excellent" at bounding box center [104, 177] width 7 height 11
radio input "true"
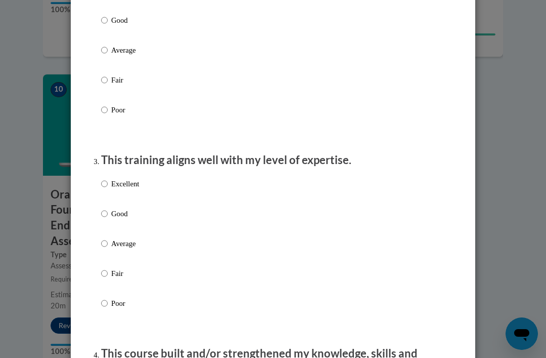
scroll to position [392, 0]
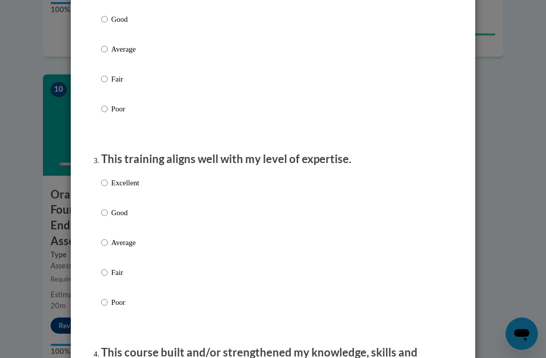
click at [129, 184] on p "Excellent" at bounding box center [125, 182] width 28 height 11
click at [108, 184] on input "Excellent" at bounding box center [104, 182] width 7 height 11
radio input "true"
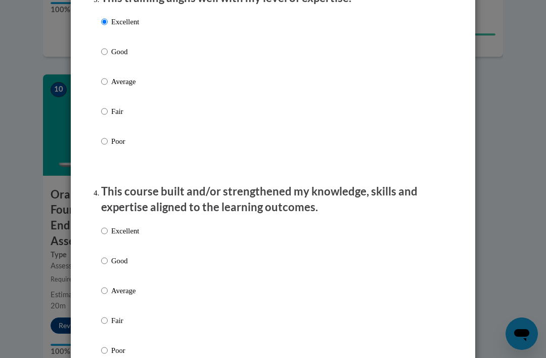
scroll to position [556, 0]
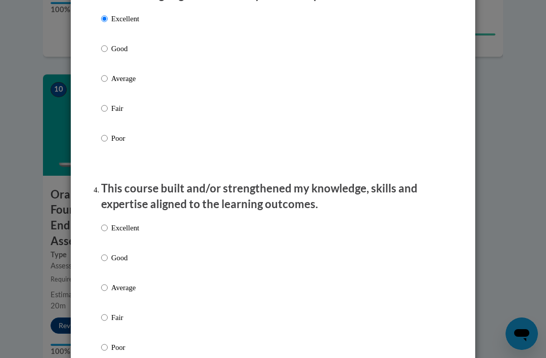
click at [133, 227] on p "Excellent" at bounding box center [125, 227] width 28 height 11
click at [108, 227] on input "Excellent" at bounding box center [104, 227] width 7 height 11
radio input "true"
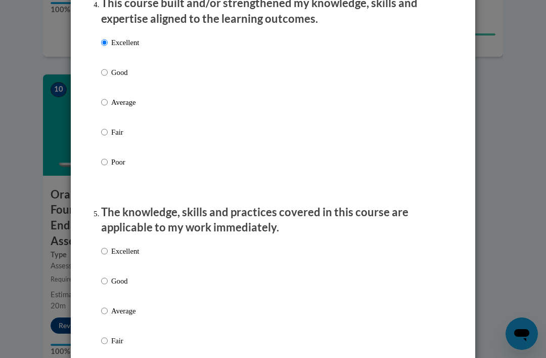
scroll to position [743, 0]
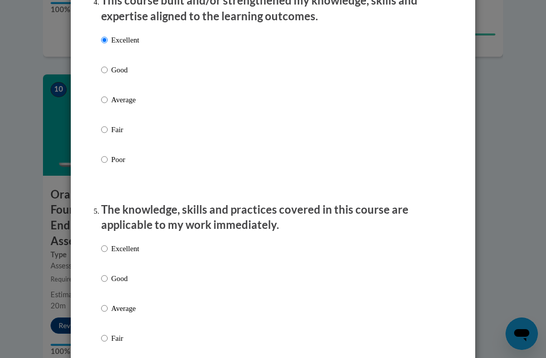
click at [141, 241] on div "Excellent Good Average Fair Poor" at bounding box center [273, 320] width 344 height 165
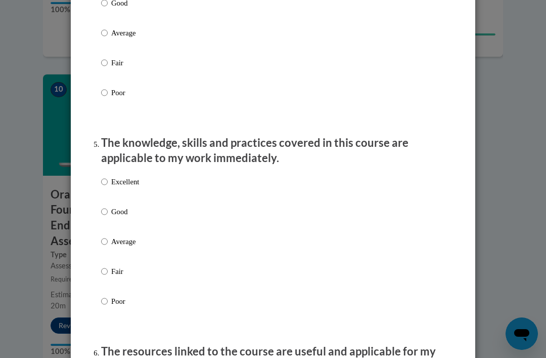
scroll to position [815, 0]
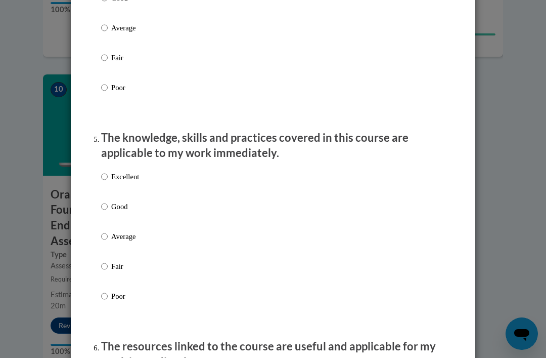
click at [119, 201] on p "Good" at bounding box center [125, 206] width 28 height 11
click at [108, 201] on input "Good" at bounding box center [104, 206] width 7 height 11
radio input "true"
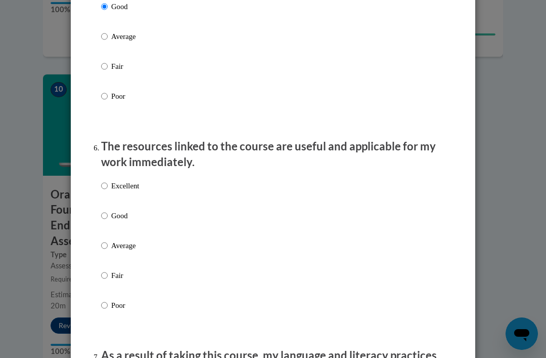
scroll to position [1024, 0]
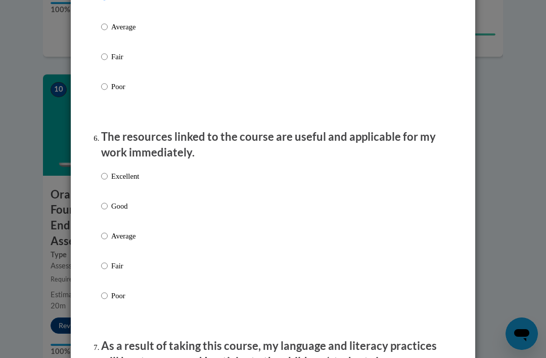
click at [108, 200] on input "Good" at bounding box center [104, 205] width 7 height 11
radio input "true"
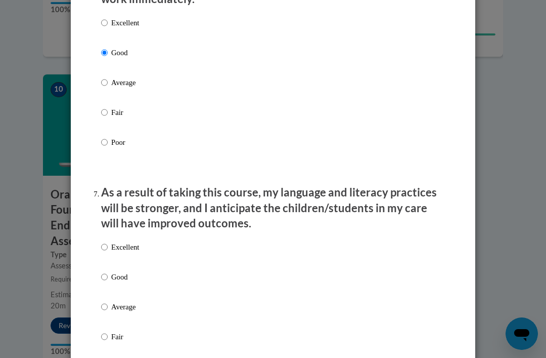
scroll to position [1179, 0]
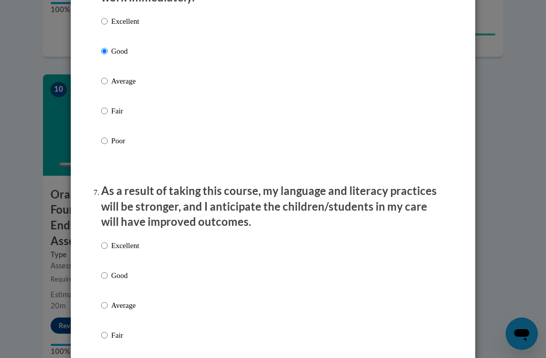
click at [109, 260] on label "Excellent" at bounding box center [120, 253] width 38 height 27
click at [108, 251] on input "Excellent" at bounding box center [104, 245] width 7 height 11
radio input "true"
click at [107, 270] on input "Good" at bounding box center [104, 275] width 7 height 11
radio input "true"
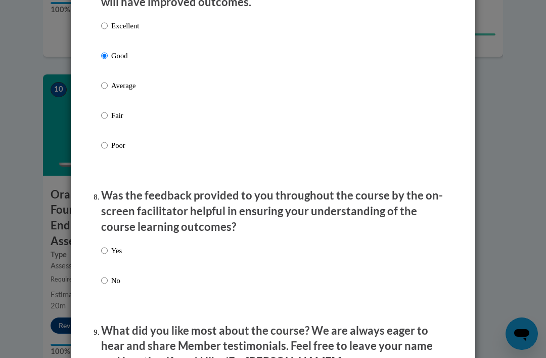
scroll to position [1450, 0]
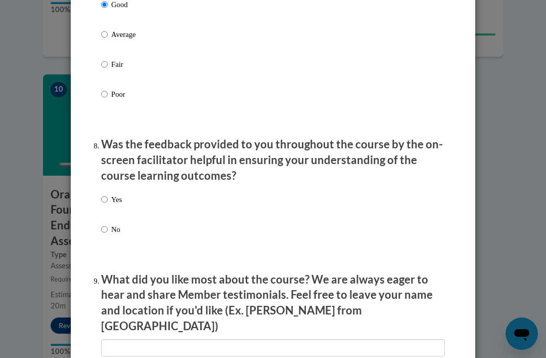
click at [114, 194] on p "Yes" at bounding box center [116, 199] width 11 height 11
click at [108, 194] on input "Yes" at bounding box center [104, 199] width 7 height 11
radio input "true"
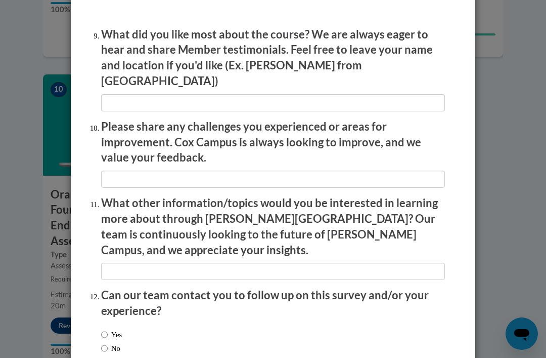
scroll to position [1694, 0]
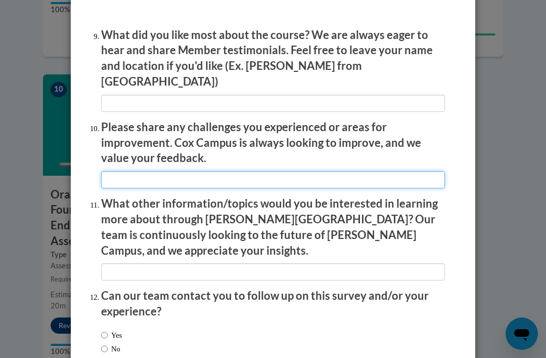
click at [267, 171] on input "textbox" at bounding box center [273, 179] width 344 height 17
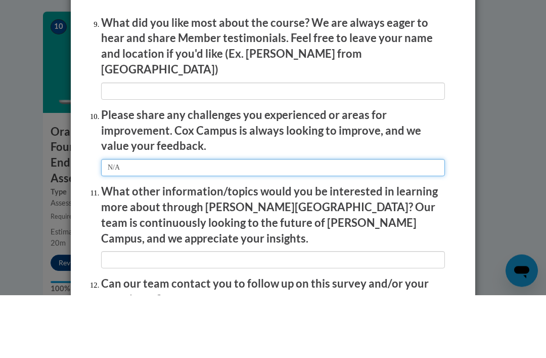
scroll to position [1640, 0]
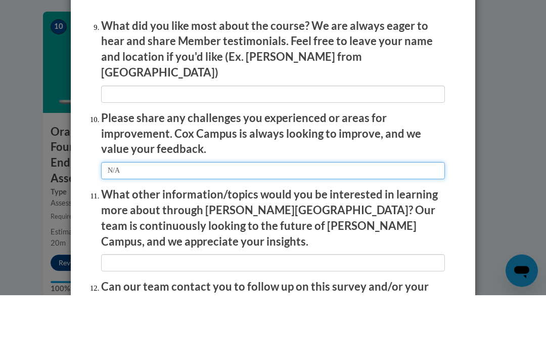
type input "N/A"
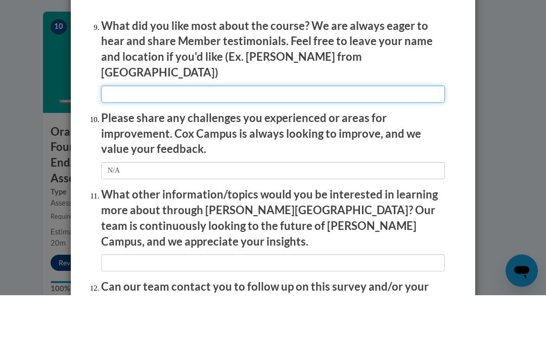
click at [248, 149] on input "textbox" at bounding box center [273, 157] width 344 height 17
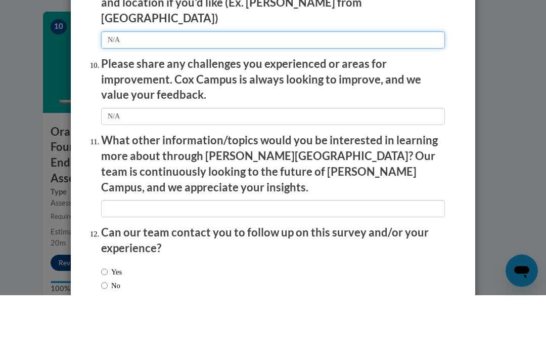
type input "N/A"
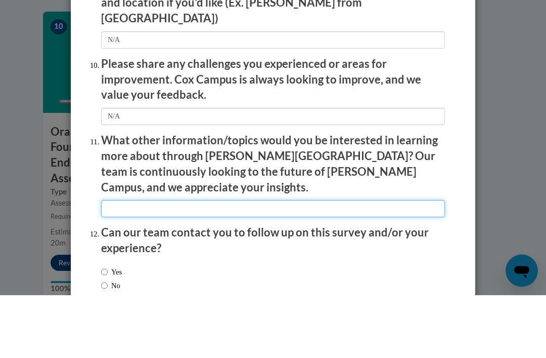
click at [338, 263] on input "textbox" at bounding box center [273, 271] width 344 height 17
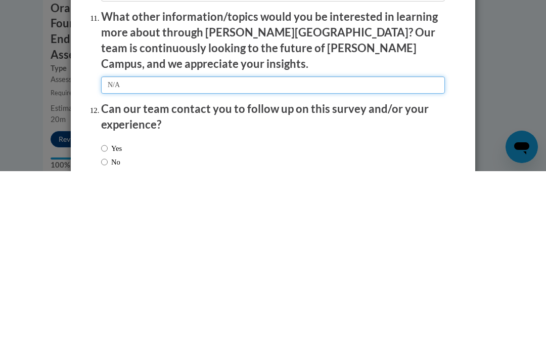
type input "N/A"
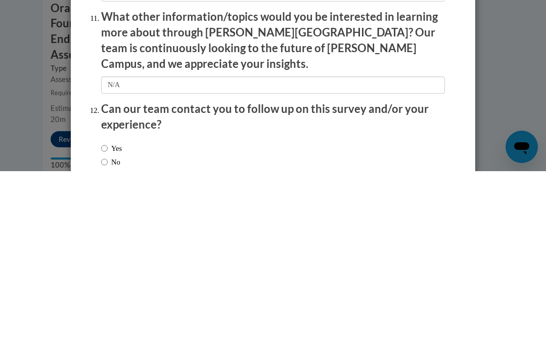
click at [116, 329] on label "Yes" at bounding box center [111, 334] width 21 height 11
click at [108, 329] on input "Yes" at bounding box center [104, 334] width 7 height 11
radio input "true"
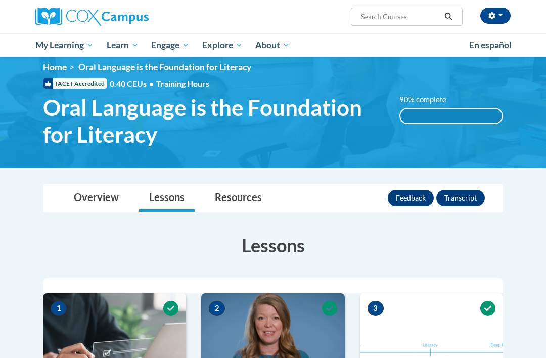
scroll to position [0, 0]
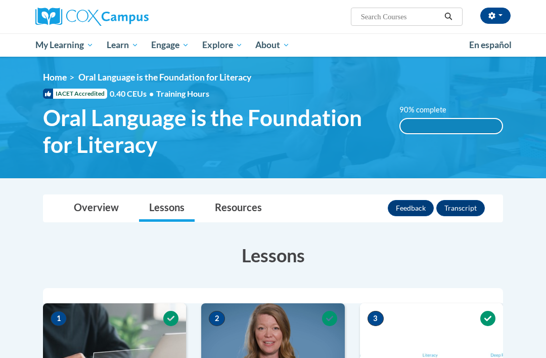
click at [436, 110] on label "90% complete" at bounding box center [429, 109] width 58 height 11
click at [493, 127] on div "90% complete" at bounding box center [452, 126] width 102 height 14
click at [481, 209] on button "Transcript" at bounding box center [461, 208] width 49 height 16
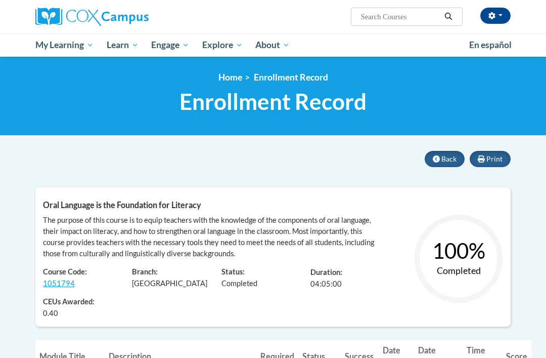
click at [0, 0] on span "Certificates" at bounding box center [0, 0] width 0 height 0
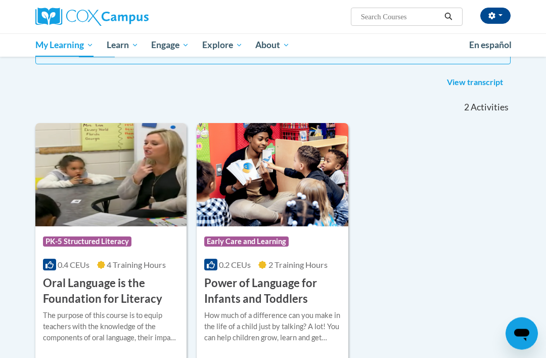
scroll to position [191, 0]
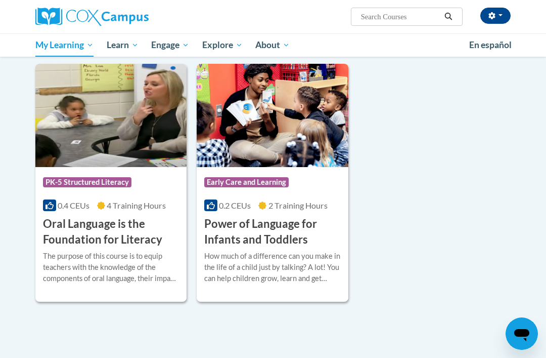
click at [72, 252] on div "The purpose of this course is to equip teachers with the knowledge of the compo…" at bounding box center [111, 266] width 136 height 33
